Goal: Information Seeking & Learning: Learn about a topic

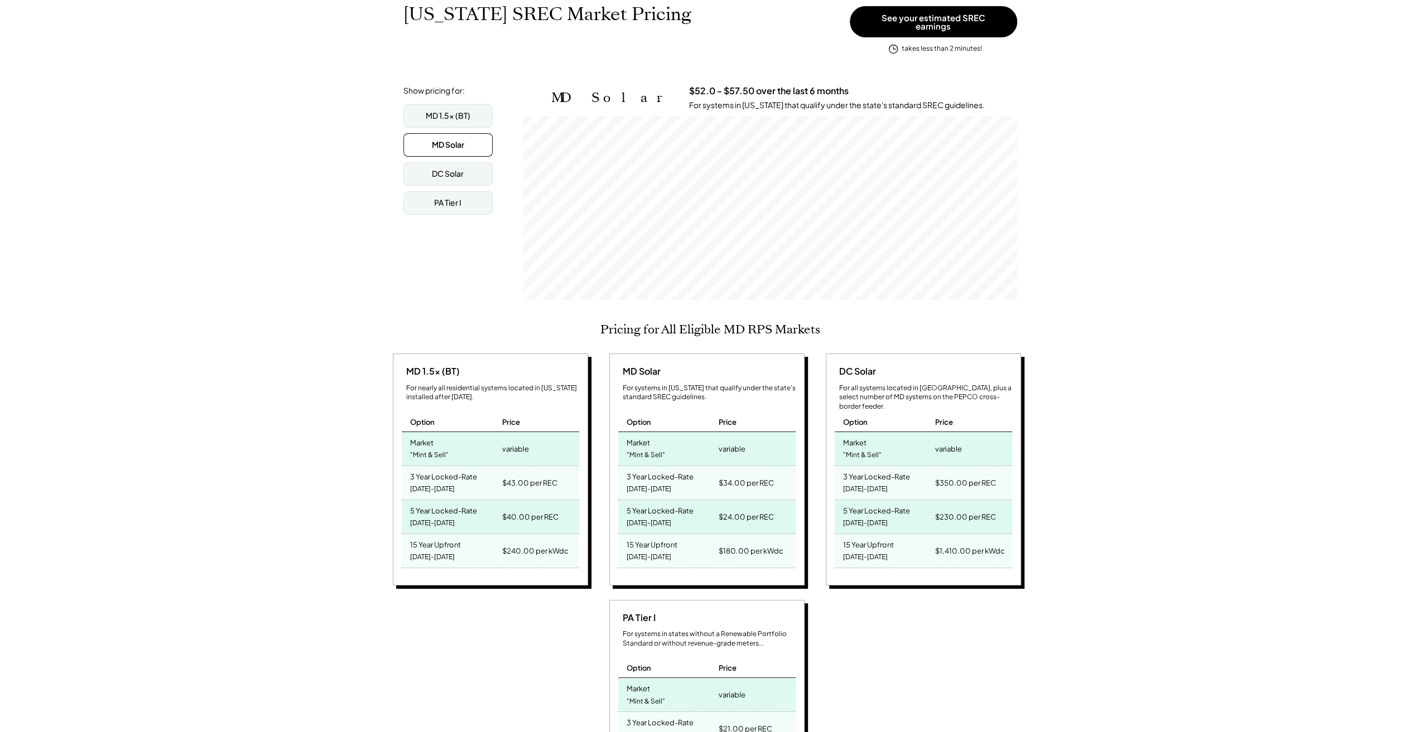
scroll to position [390, 0]
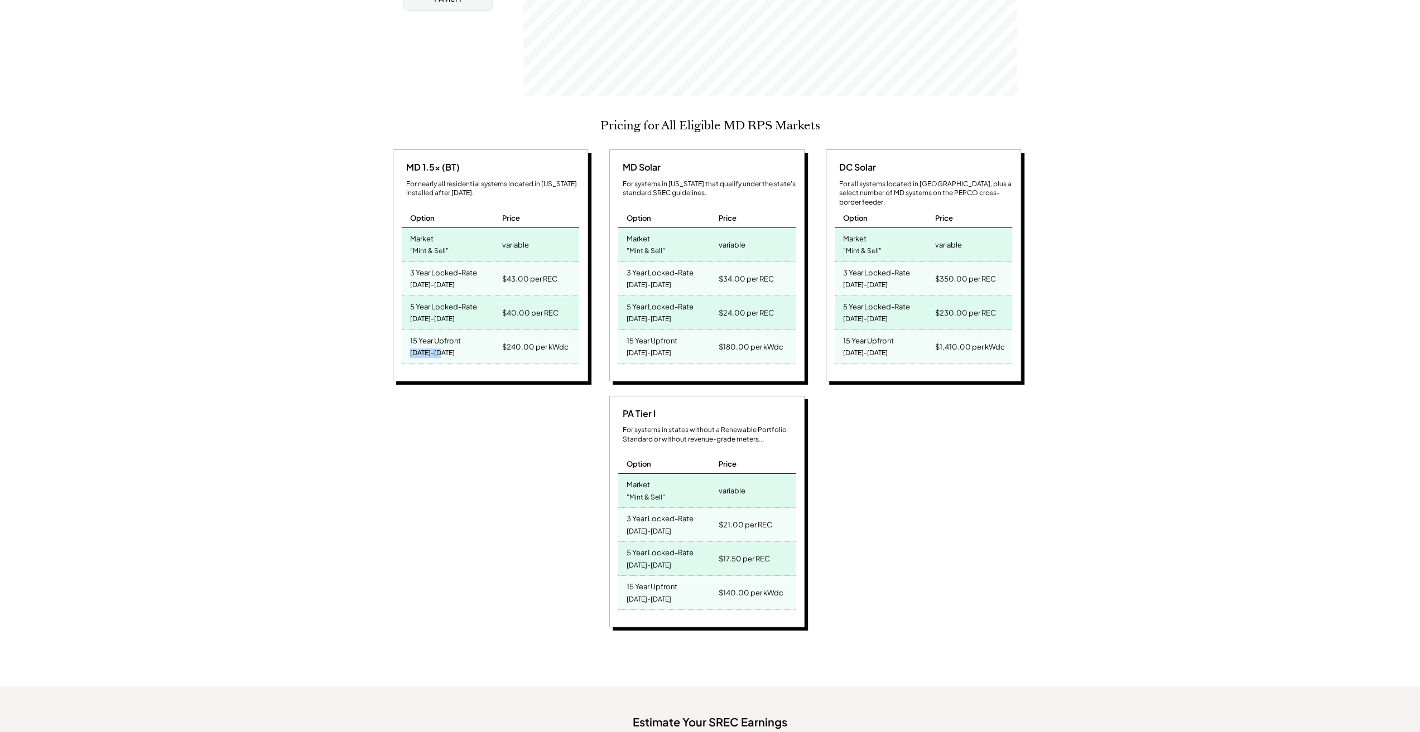
drag, startPoint x: 451, startPoint y: 343, endPoint x: 396, endPoint y: 343, distance: 54.7
click at [396, 343] on div "MD 1.5x (BT) For nearly all residential systems located in [US_STATE] installed…" at bounding box center [490, 265] width 195 height 232
click at [376, 428] on div "[US_STATE] SREC Market Pricing View other state pricing See your estimated SREC…" at bounding box center [710, 464] width 1420 height 1386
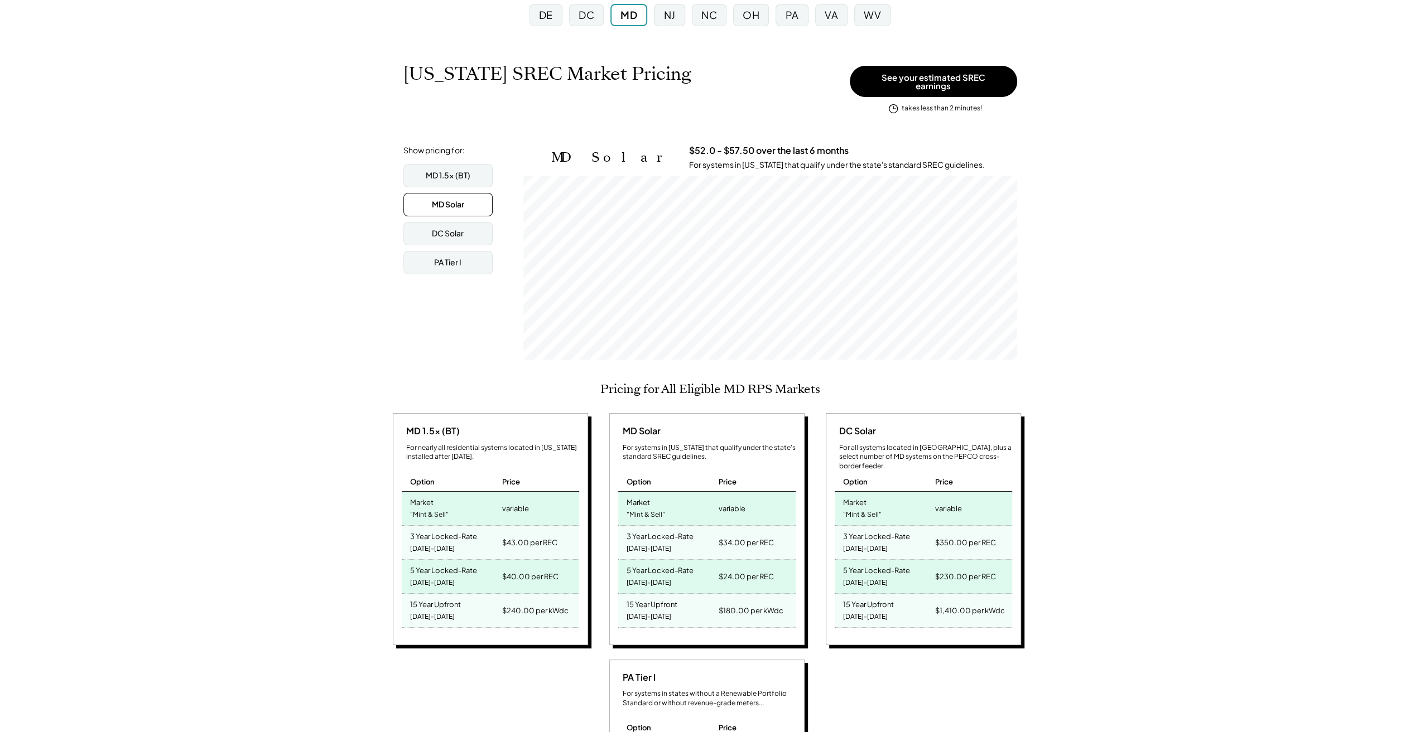
scroll to position [0, 0]
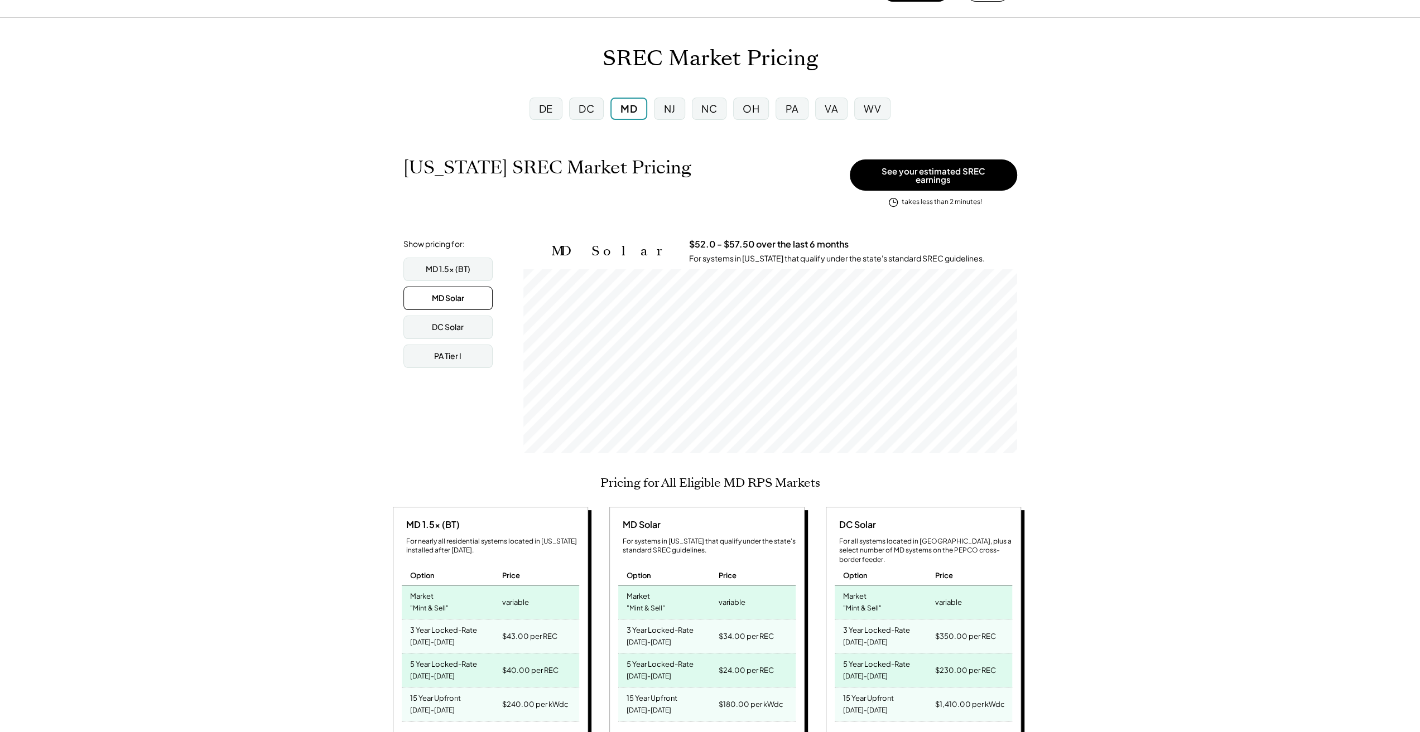
scroll to position [56, 0]
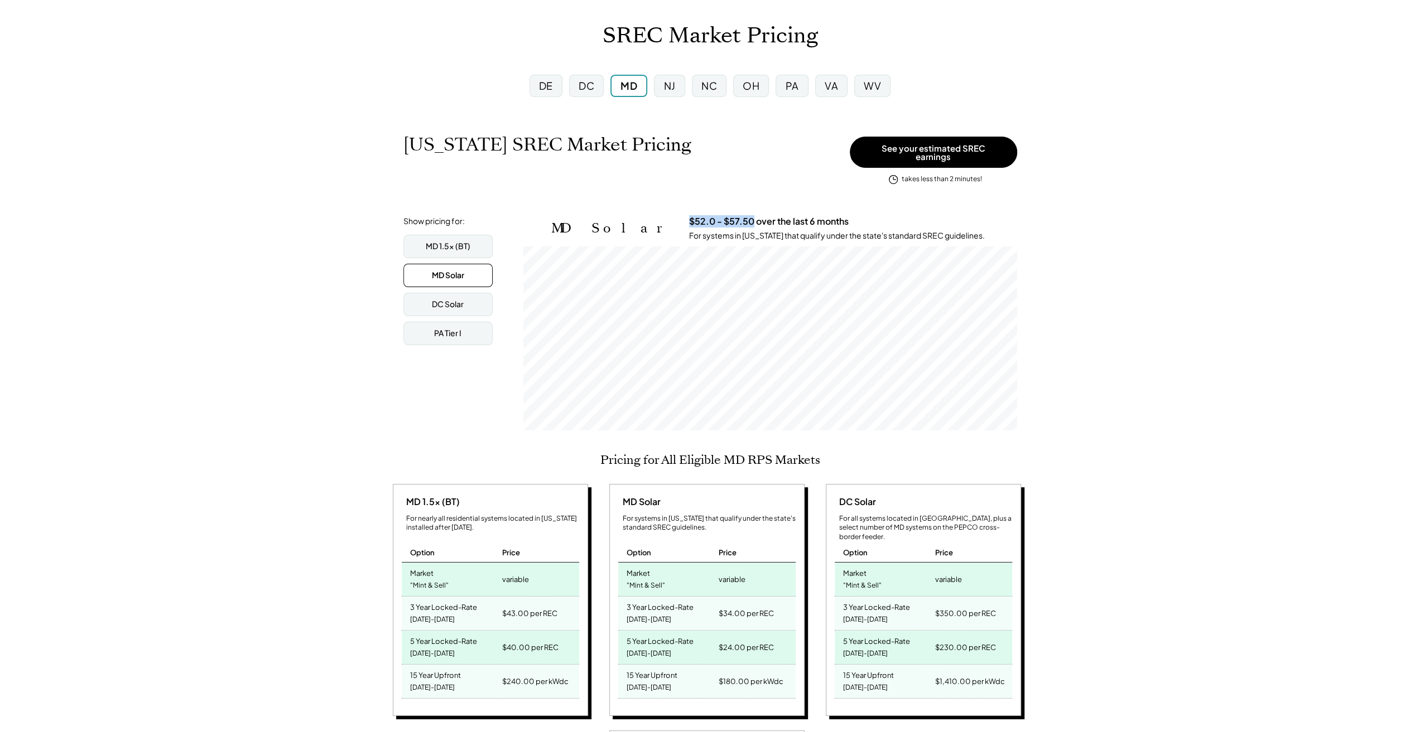
drag, startPoint x: 691, startPoint y: 213, endPoint x: 626, endPoint y: 218, distance: 64.9
click at [689, 218] on h3 "$52.0 - $57.50 over the last 6 months" at bounding box center [769, 222] width 160 height 12
click at [590, 82] on div "DC" at bounding box center [586, 86] width 16 height 14
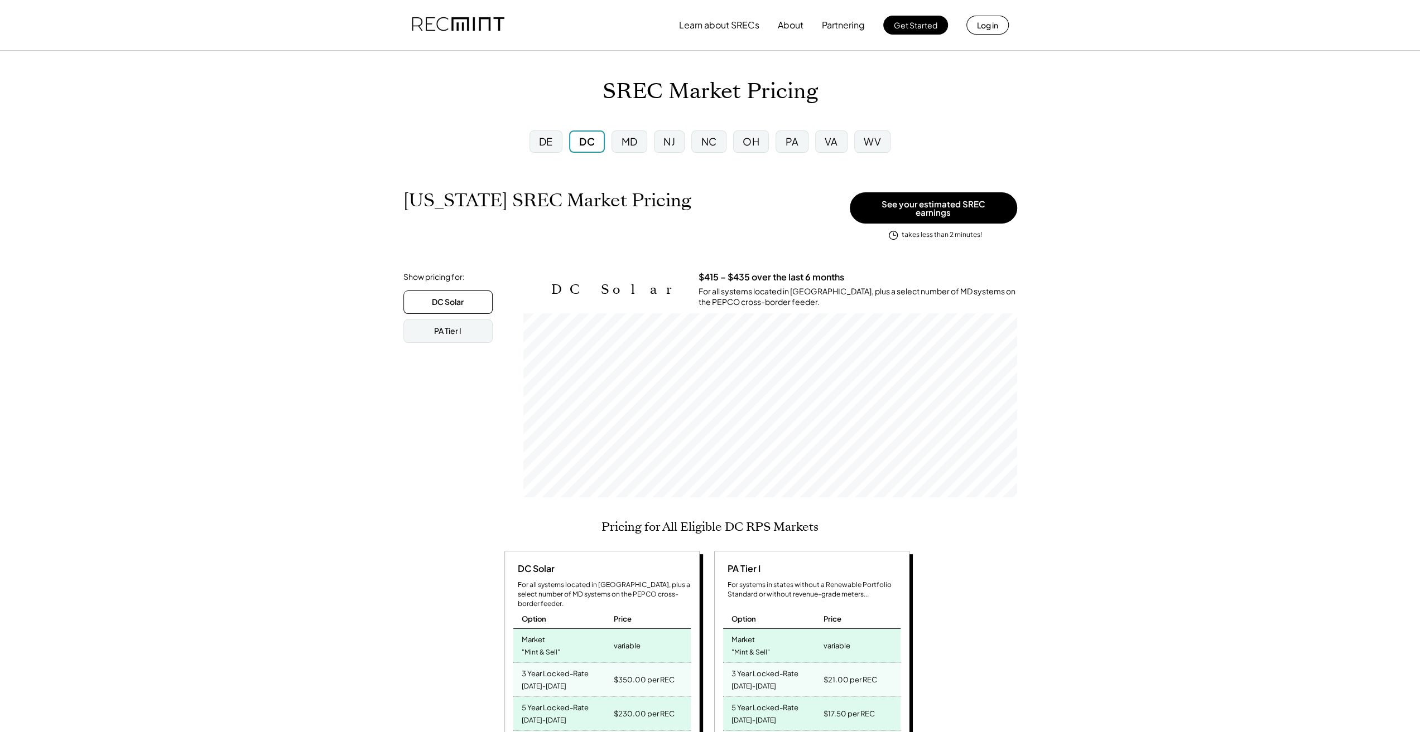
click at [626, 131] on div "MD" at bounding box center [628, 142] width 35 height 22
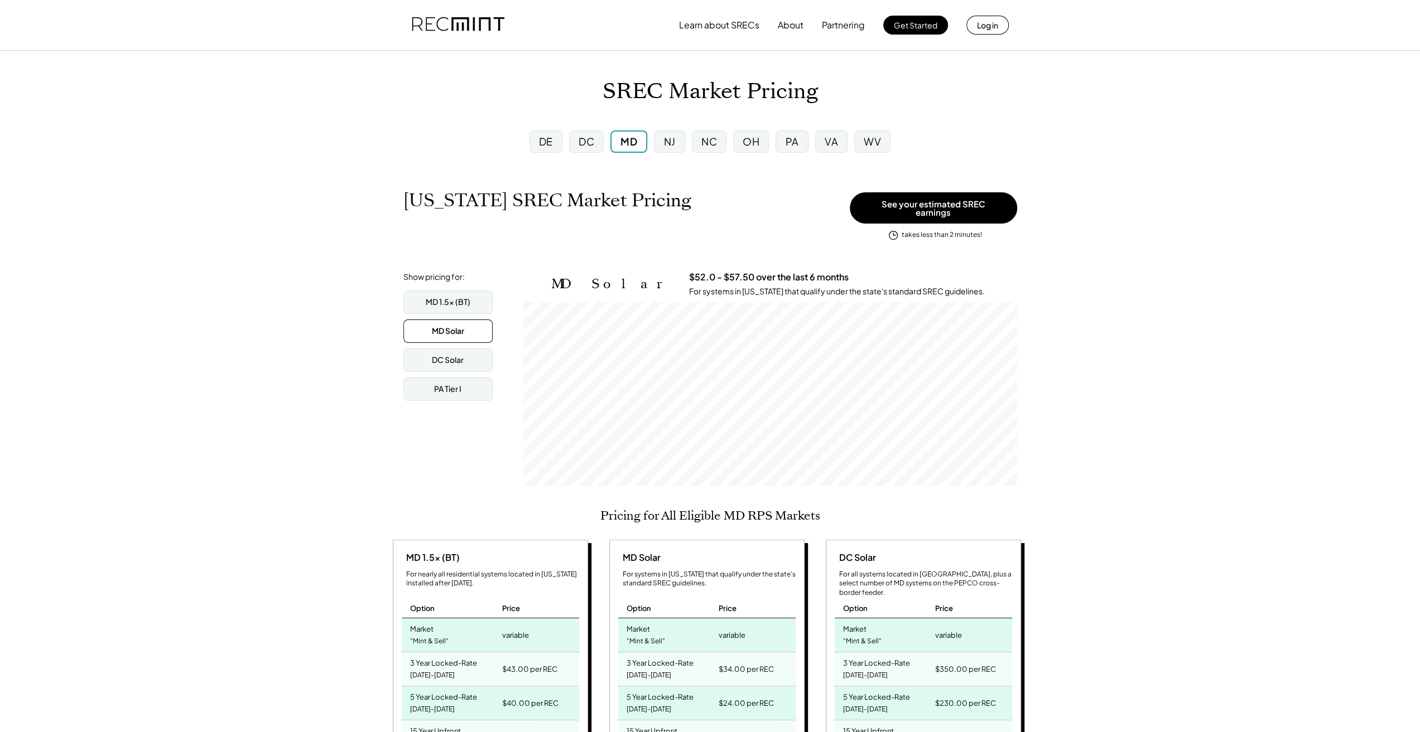
scroll to position [184, 493]
